Goal: Book appointment/travel/reservation

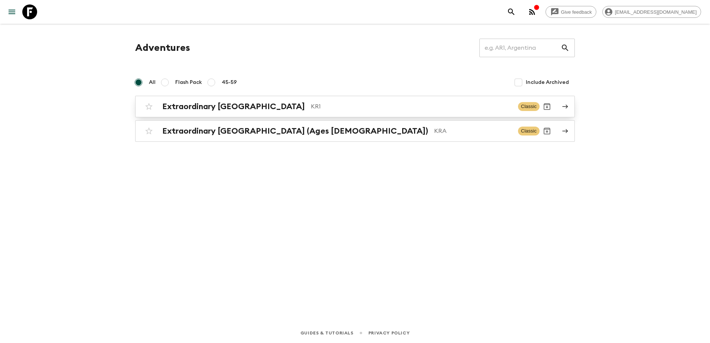
click at [282, 111] on div "Extraordinary [GEOGRAPHIC_DATA] KR1" at bounding box center [337, 107] width 350 height 10
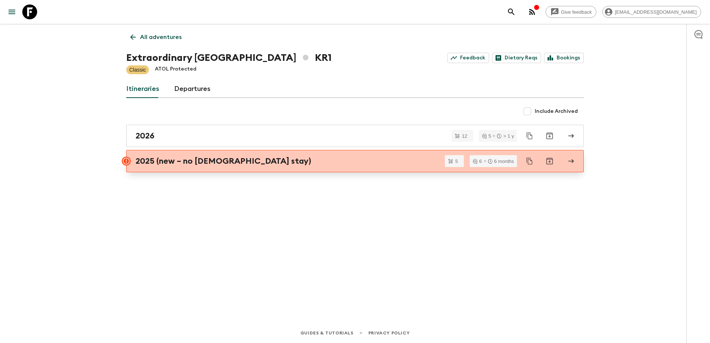
click at [288, 161] on div "2025 (new – no [DEMOGRAPHIC_DATA] stay)" at bounding box center [348, 161] width 425 height 10
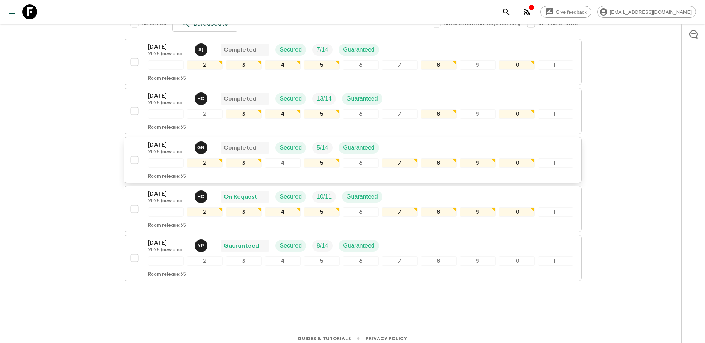
scroll to position [126, 0]
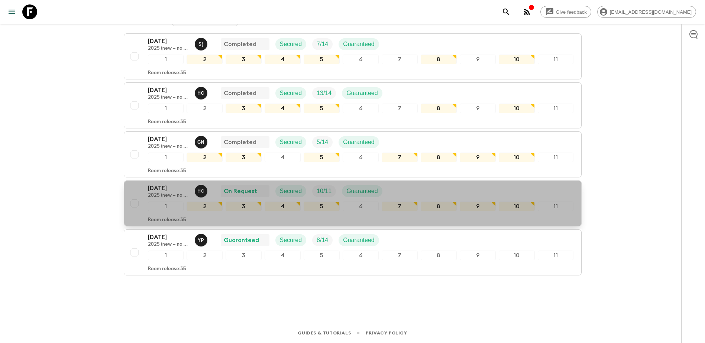
click at [482, 187] on div "[DATE] 2025 (new – no temple stay) H C On Request Secured 10 / 11 Guaranteed" at bounding box center [361, 191] width 426 height 15
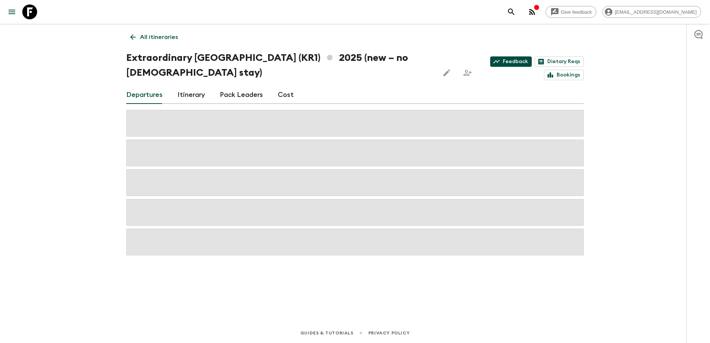
click at [525, 60] on link "Feedback" at bounding box center [511, 61] width 42 height 10
